Goal: Transaction & Acquisition: Book appointment/travel/reservation

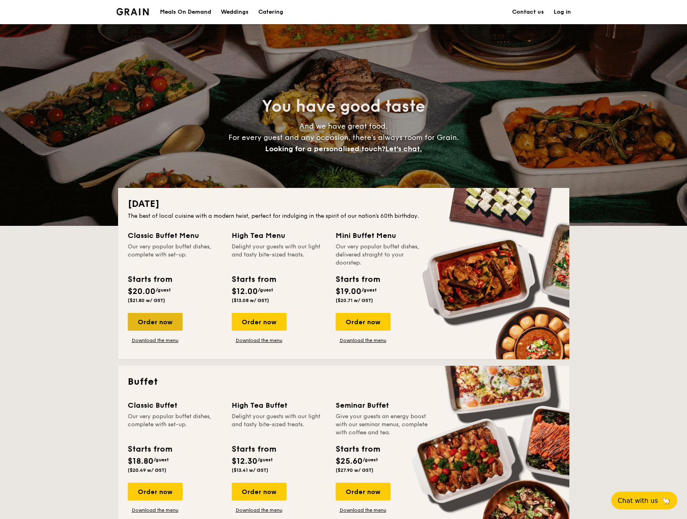
click at [154, 322] on div "Order now" at bounding box center [155, 322] width 55 height 18
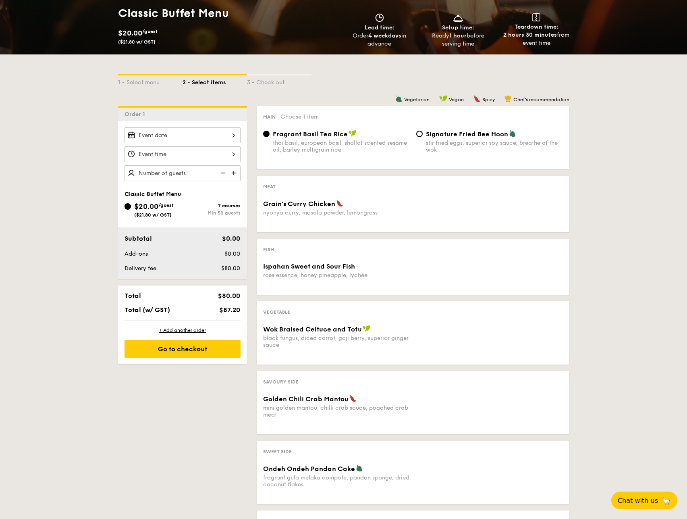
scroll to position [121, 0]
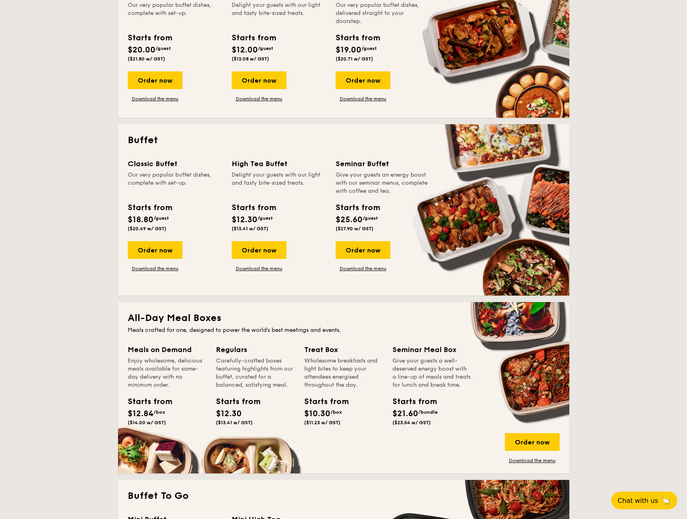
scroll to position [81, 0]
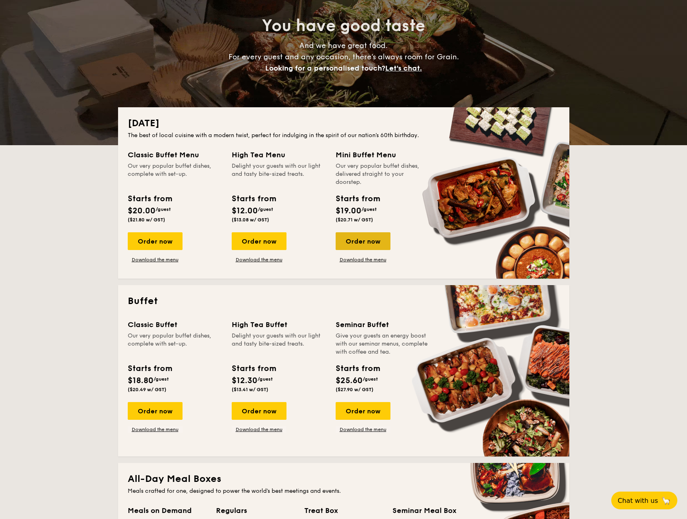
click at [382, 241] on div "Order now" at bounding box center [363, 241] width 55 height 18
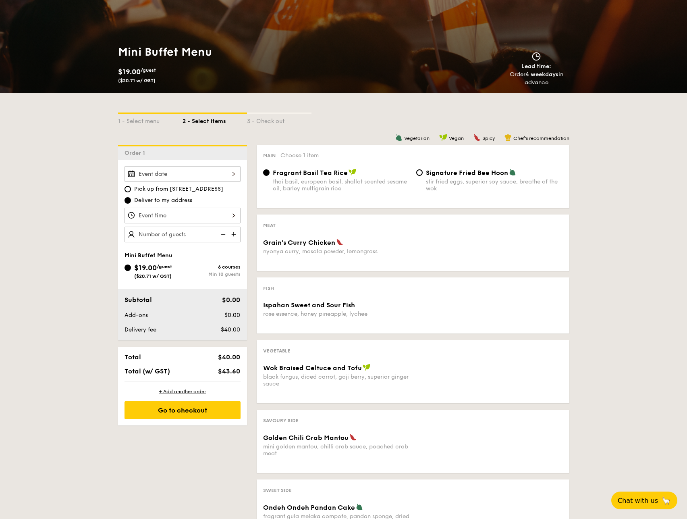
scroll to position [161, 0]
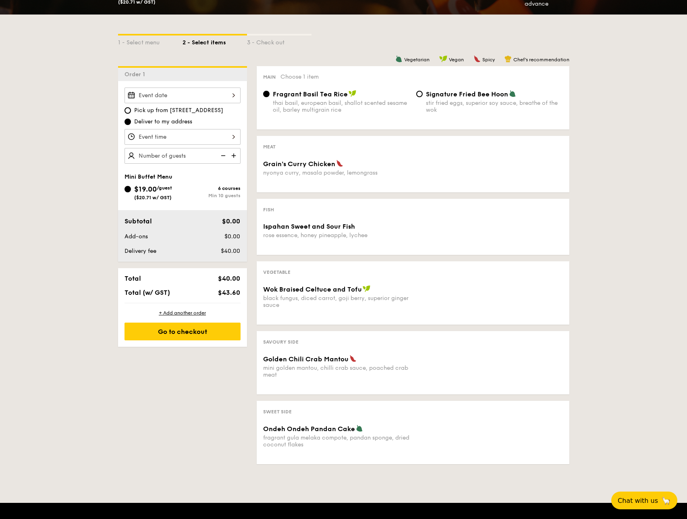
scroll to position [81, 0]
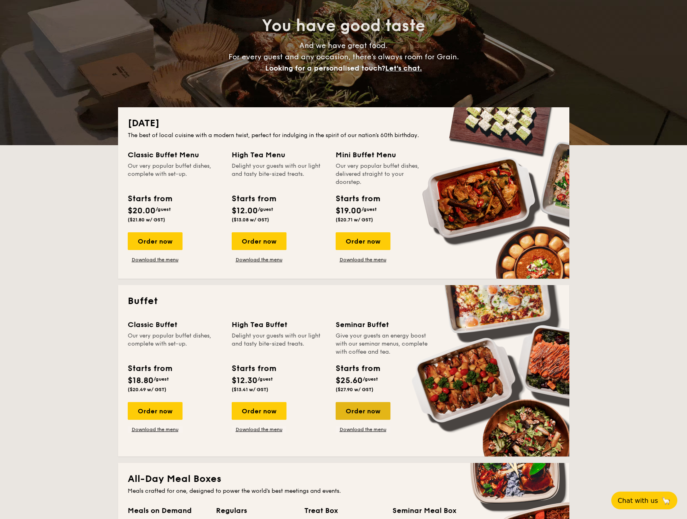
click at [368, 407] on div "Order now" at bounding box center [363, 411] width 55 height 18
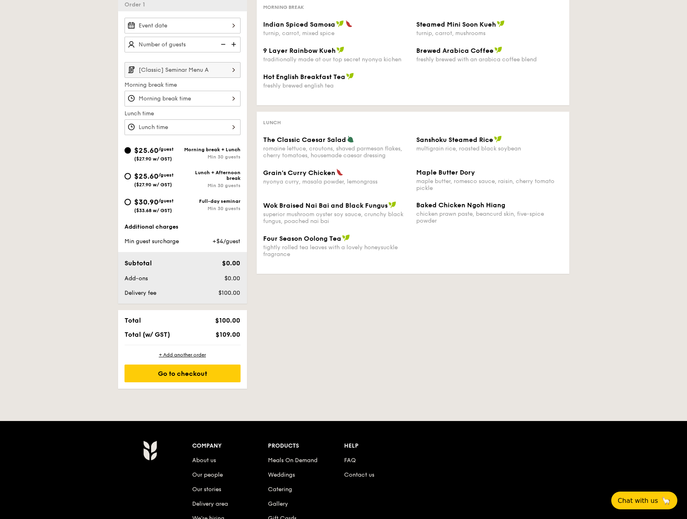
scroll to position [282, 0]
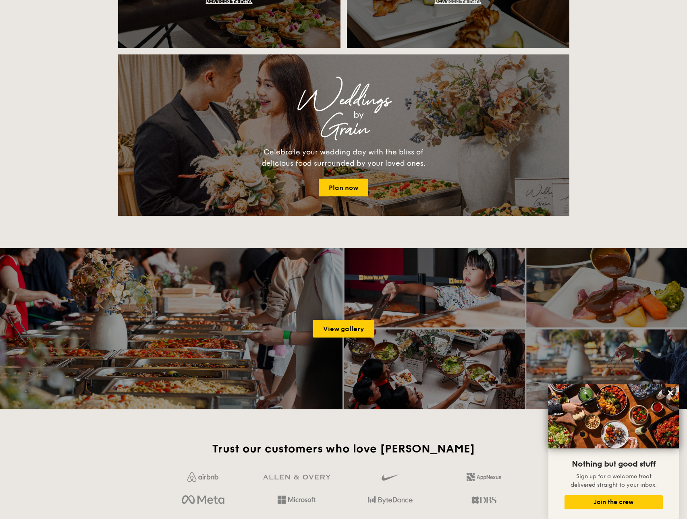
scroll to position [1008, 0]
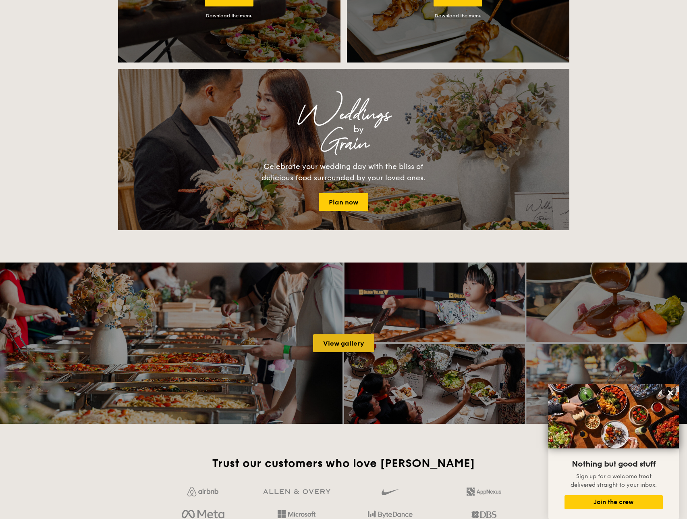
click at [373, 344] on link "View gallery" at bounding box center [343, 343] width 61 height 18
click at [346, 205] on link "Plan now" at bounding box center [344, 202] width 50 height 18
